Goal: Task Accomplishment & Management: Manage account settings

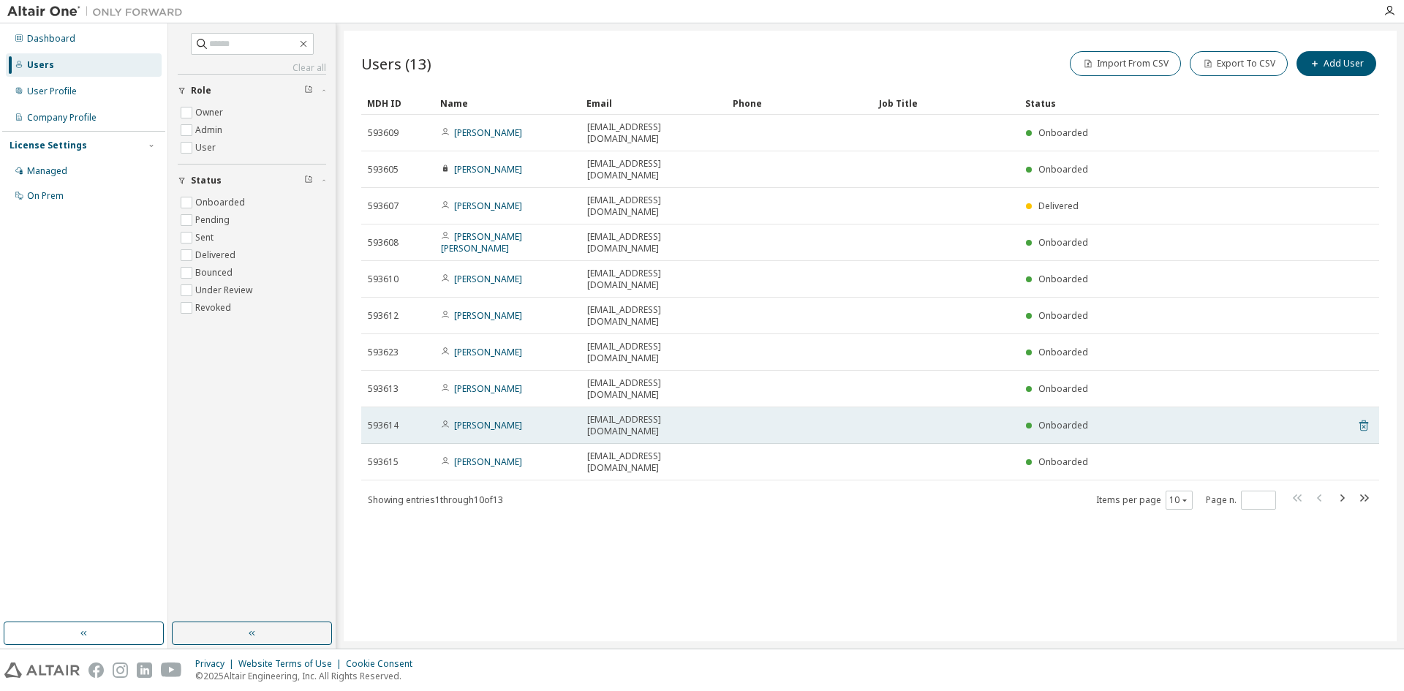
click at [1362, 421] on icon at bounding box center [1364, 426] width 9 height 11
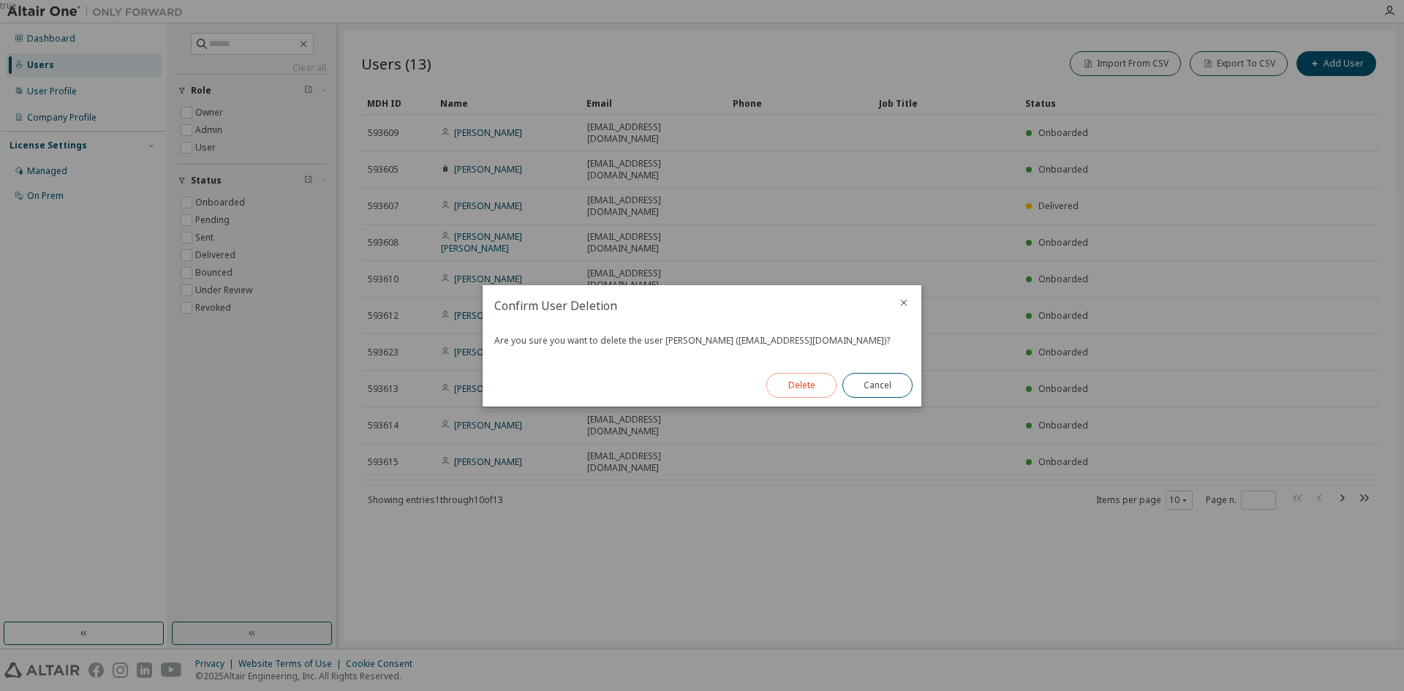
click at [823, 382] on button "Delete" at bounding box center [801, 385] width 70 height 25
click at [869, 380] on button "Close" at bounding box center [877, 385] width 70 height 25
click at [895, 391] on button "Close" at bounding box center [877, 385] width 70 height 25
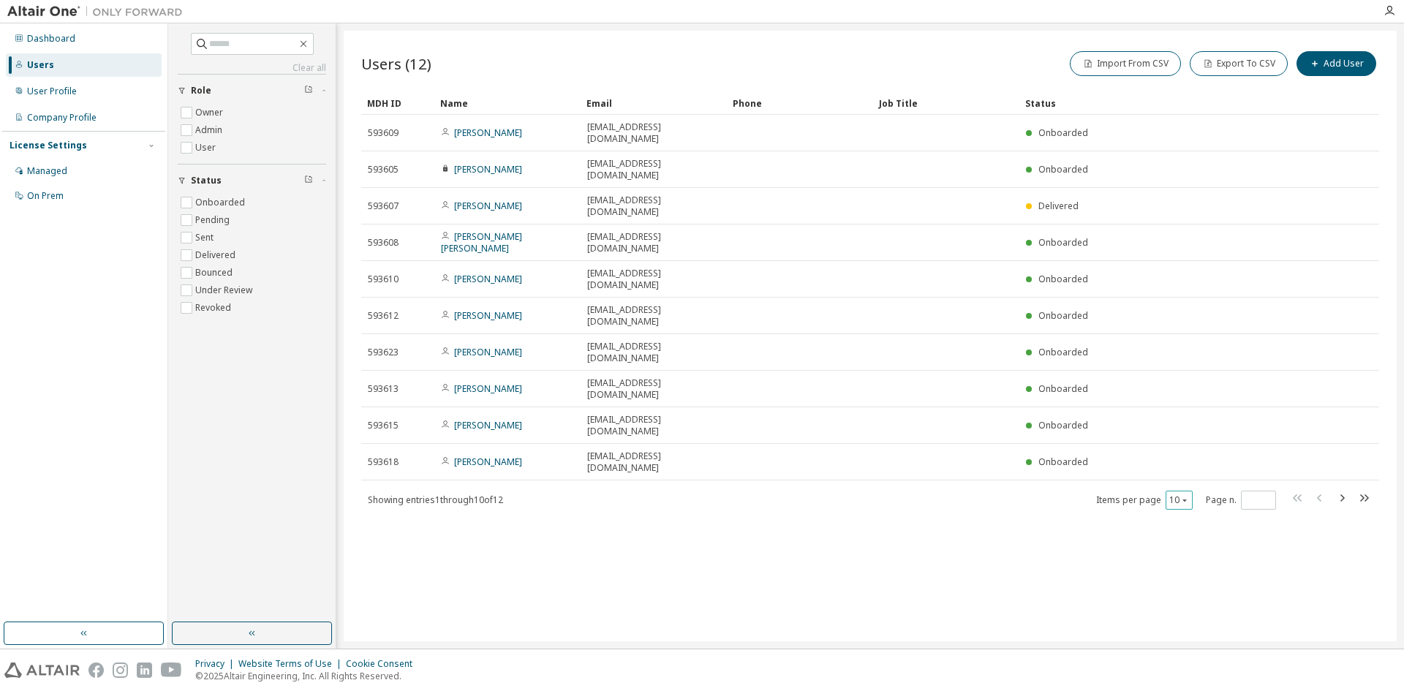
click at [1188, 496] on icon "button" at bounding box center [1184, 500] width 9 height 9
click at [1190, 423] on div "20" at bounding box center [1224, 421] width 117 height 18
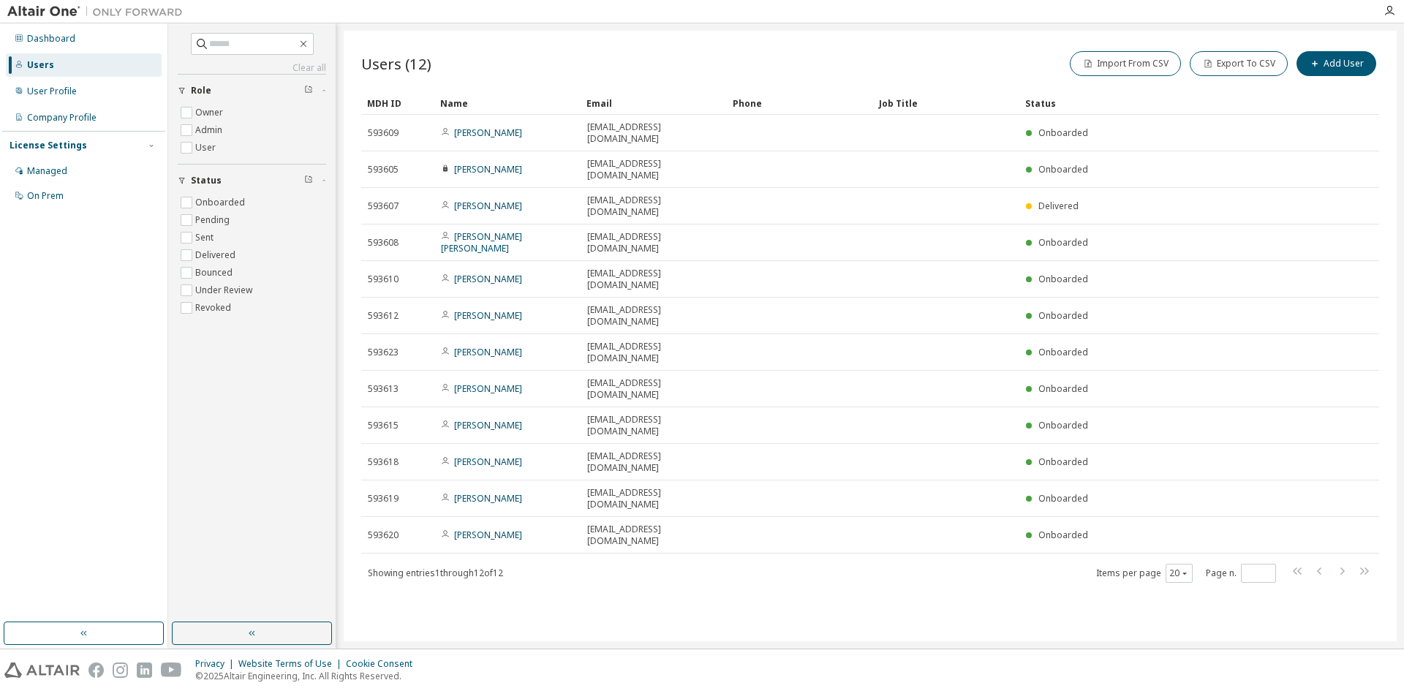
click at [550, 456] on div "Users (12) Import From CSV Export To CSV Add User Clear Load Save Save As Field…" at bounding box center [870, 336] width 1053 height 611
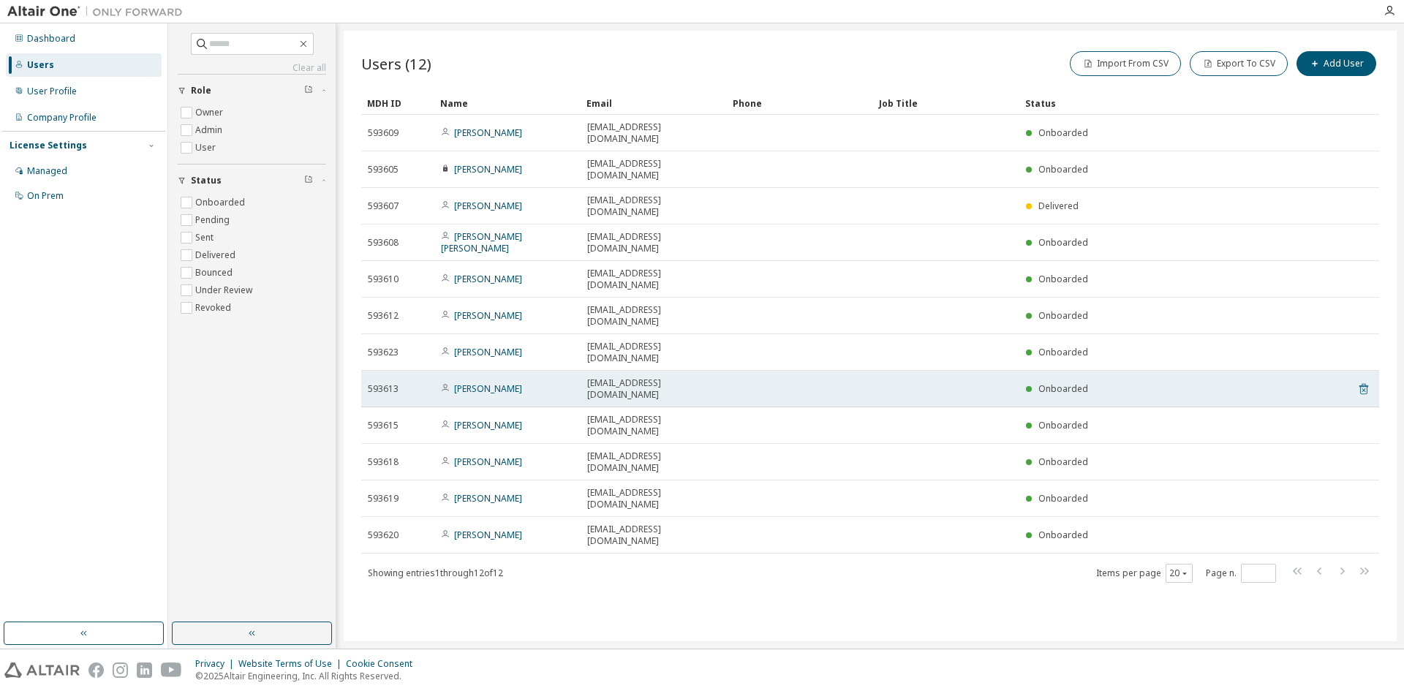
click at [1368, 384] on icon at bounding box center [1364, 389] width 9 height 11
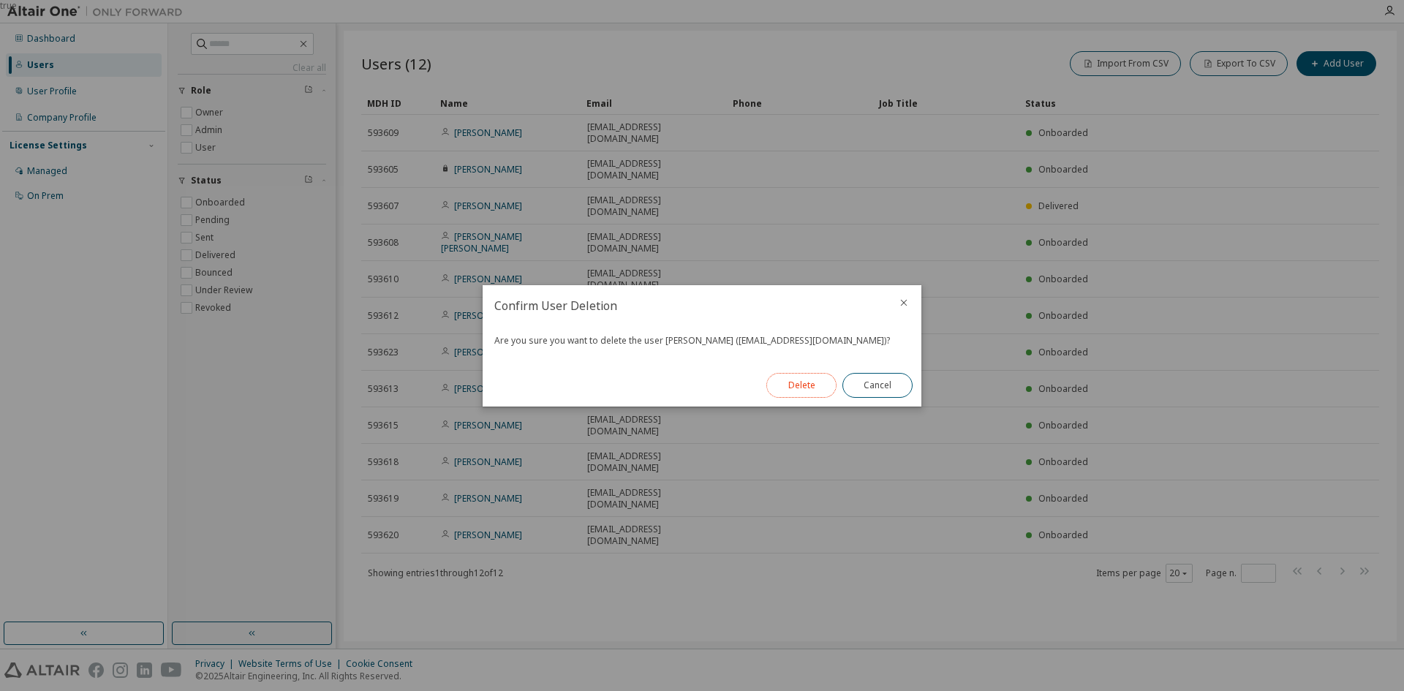
click at [805, 385] on button "Delete" at bounding box center [801, 385] width 70 height 25
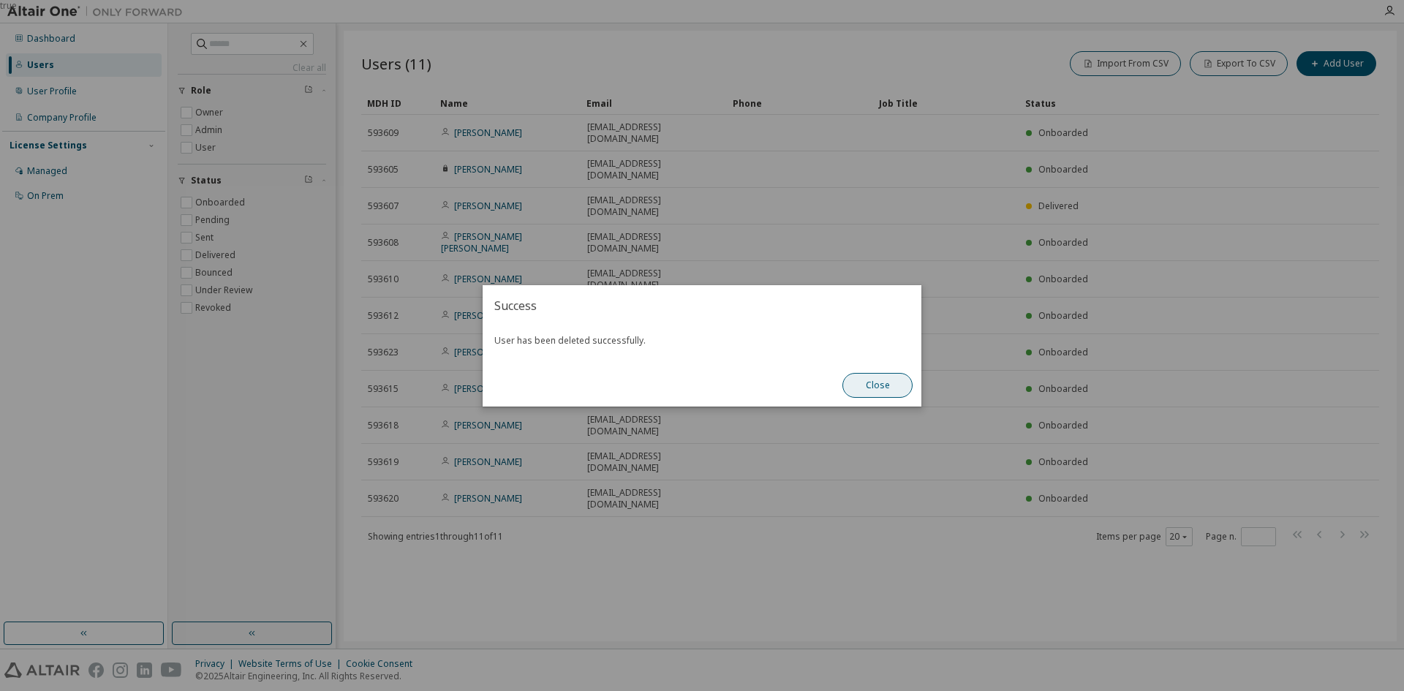
click at [872, 393] on button "Close" at bounding box center [877, 385] width 70 height 25
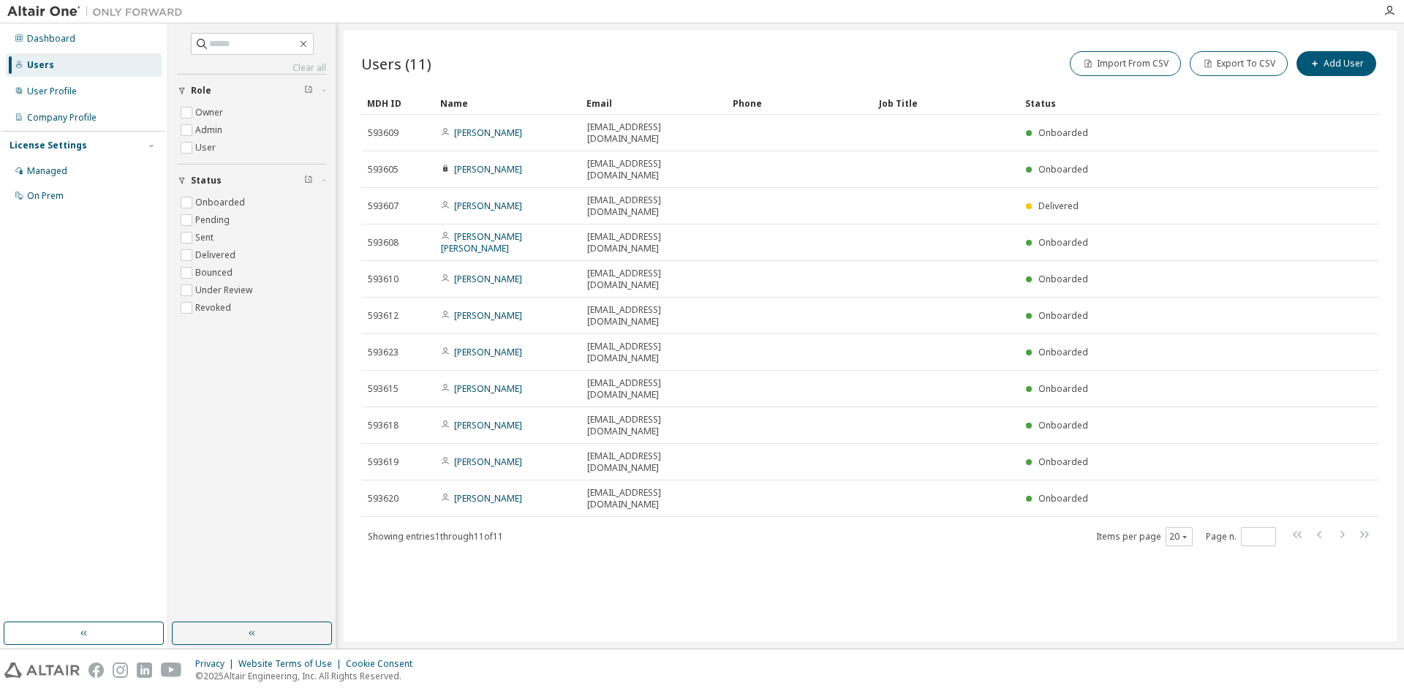
click at [723, 441] on div "Users (11) Import From CSV Export To CSV Add User Clear Load Save Save As Field…" at bounding box center [870, 336] width 1053 height 611
click at [55, 173] on div "Managed" at bounding box center [47, 171] width 40 height 12
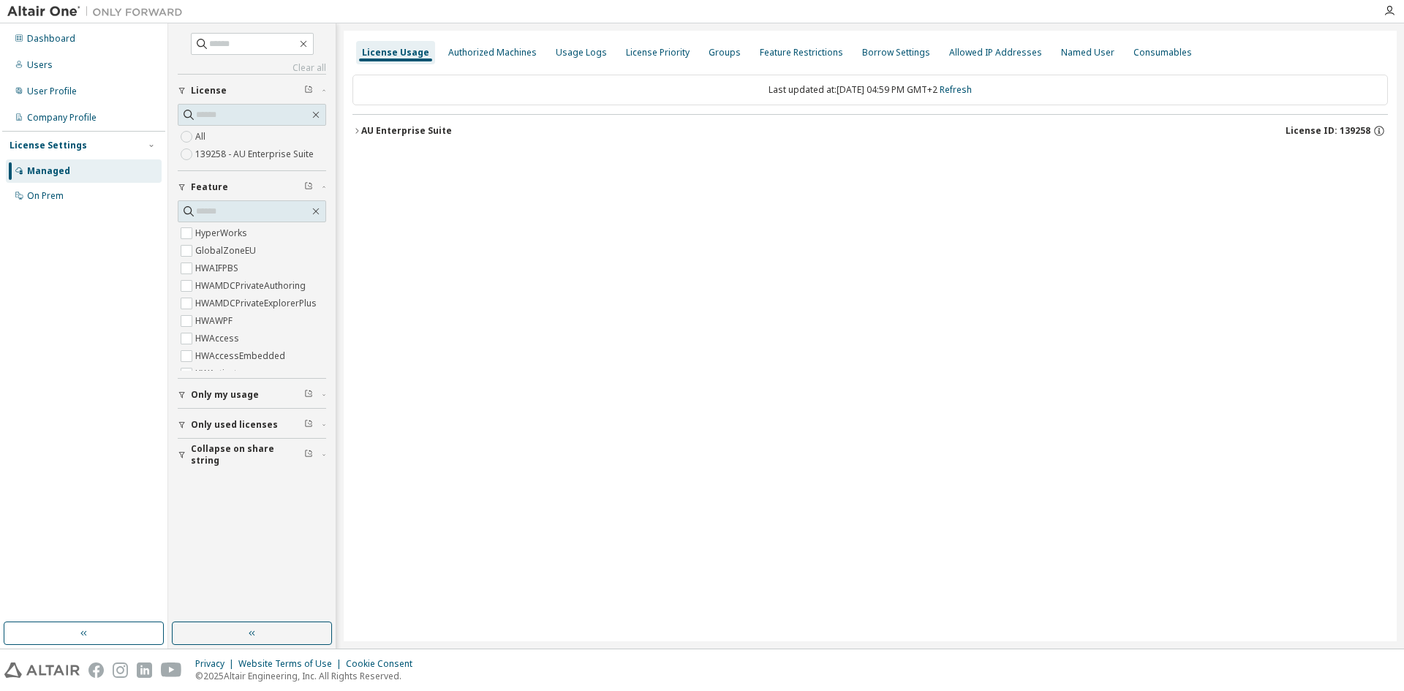
click at [355, 132] on icon "button" at bounding box center [357, 131] width 9 height 9
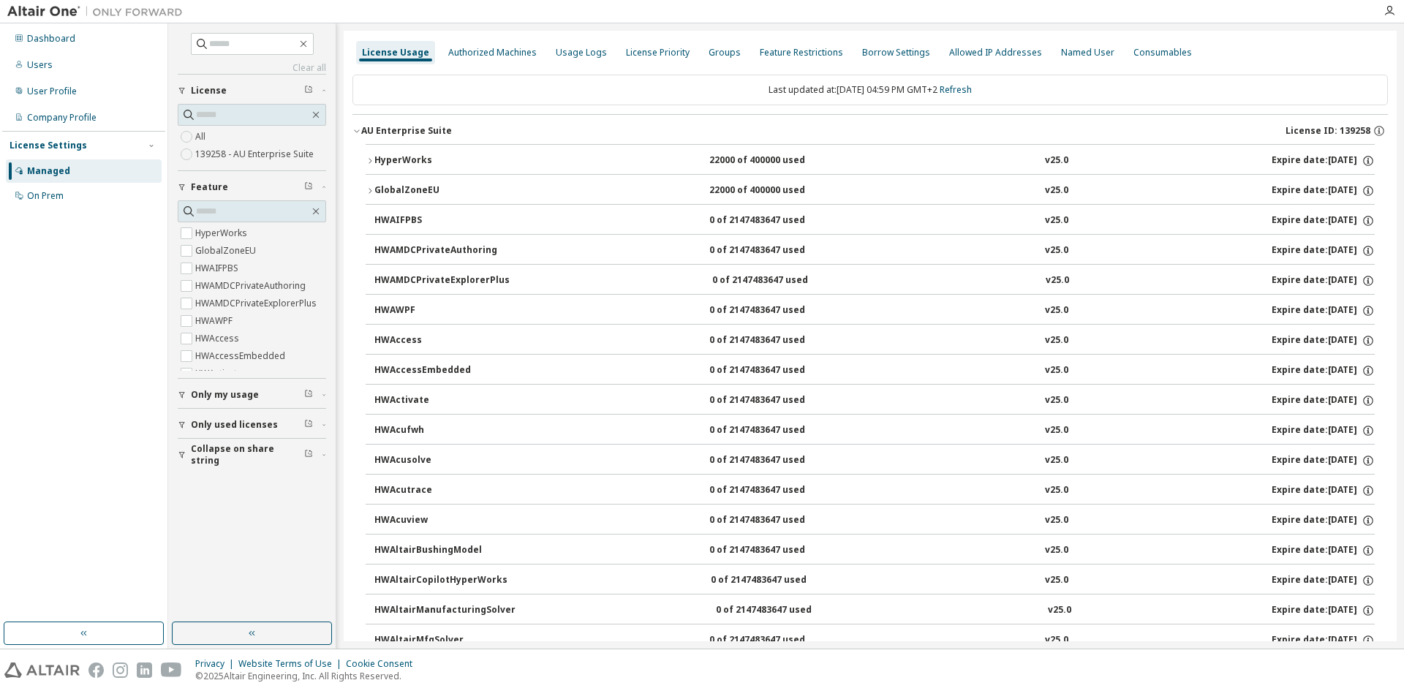
click at [666, 167] on div "HyperWorks 22000 of 400000 used v25.0 Expire date: 2025-10-01" at bounding box center [874, 160] width 1000 height 13
